Goal: Feedback & Contribution: Leave review/rating

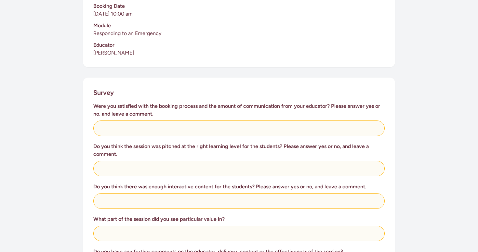
scroll to position [196, 0]
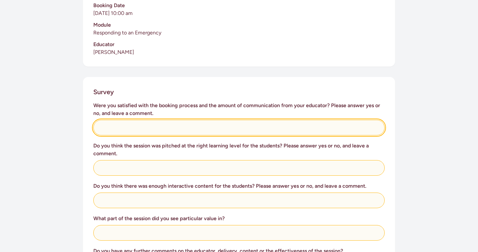
click at [148, 121] on input "text" at bounding box center [238, 128] width 291 height 16
type input "Our DP was the liason person for this booking."
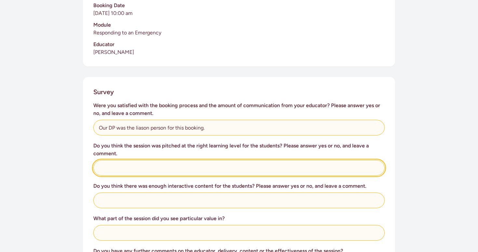
click at [128, 166] on input "text" at bounding box center [238, 168] width 291 height 16
type input "Yes - My learners loved their session with [PERSON_NAME]."
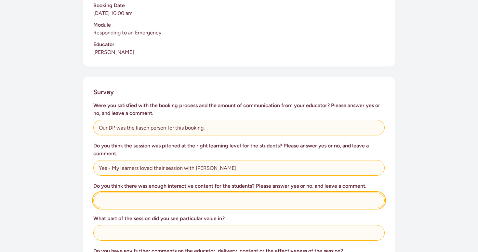
click at [115, 200] on input "text" at bounding box center [238, 201] width 291 height 16
type input "Yes - the balance of listening and doing was great."
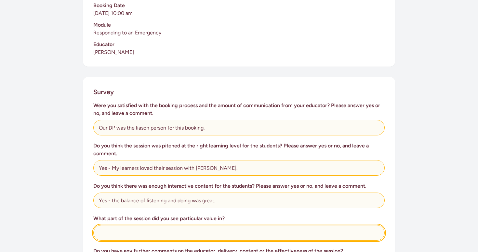
click at [104, 229] on input "text" at bounding box center [238, 233] width 291 height 16
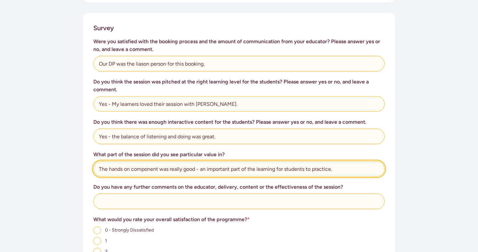
scroll to position [262, 0]
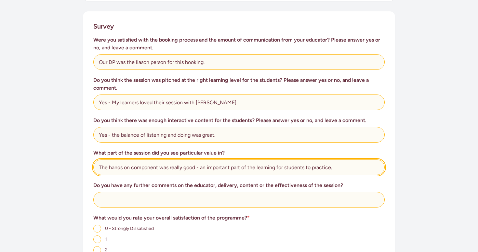
type input "The hands on component was really good - an important part of the learning for …"
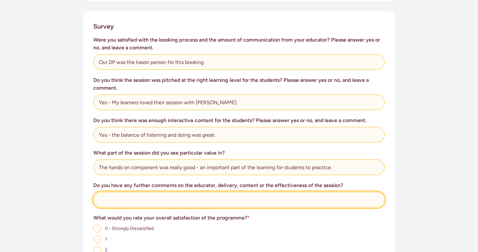
click at [176, 196] on input "text" at bounding box center [238, 200] width 291 height 16
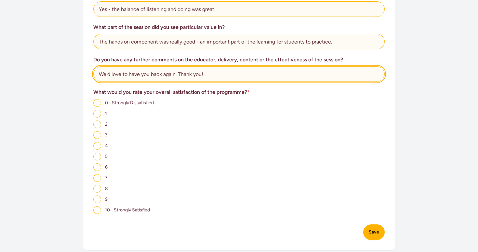
scroll to position [406, 0]
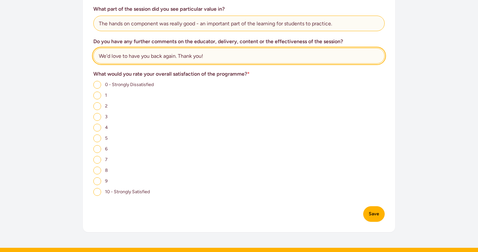
type input "We'd love to have you back again. Thank you!"
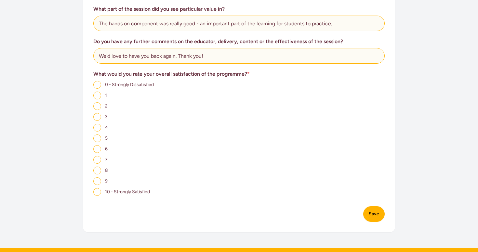
click at [99, 188] on input "10 - Strongly Satisfied" at bounding box center [97, 192] width 8 height 8
radio input "true"
click at [373, 214] on button "Save" at bounding box center [373, 215] width 21 height 16
